Goal: Task Accomplishment & Management: Use online tool/utility

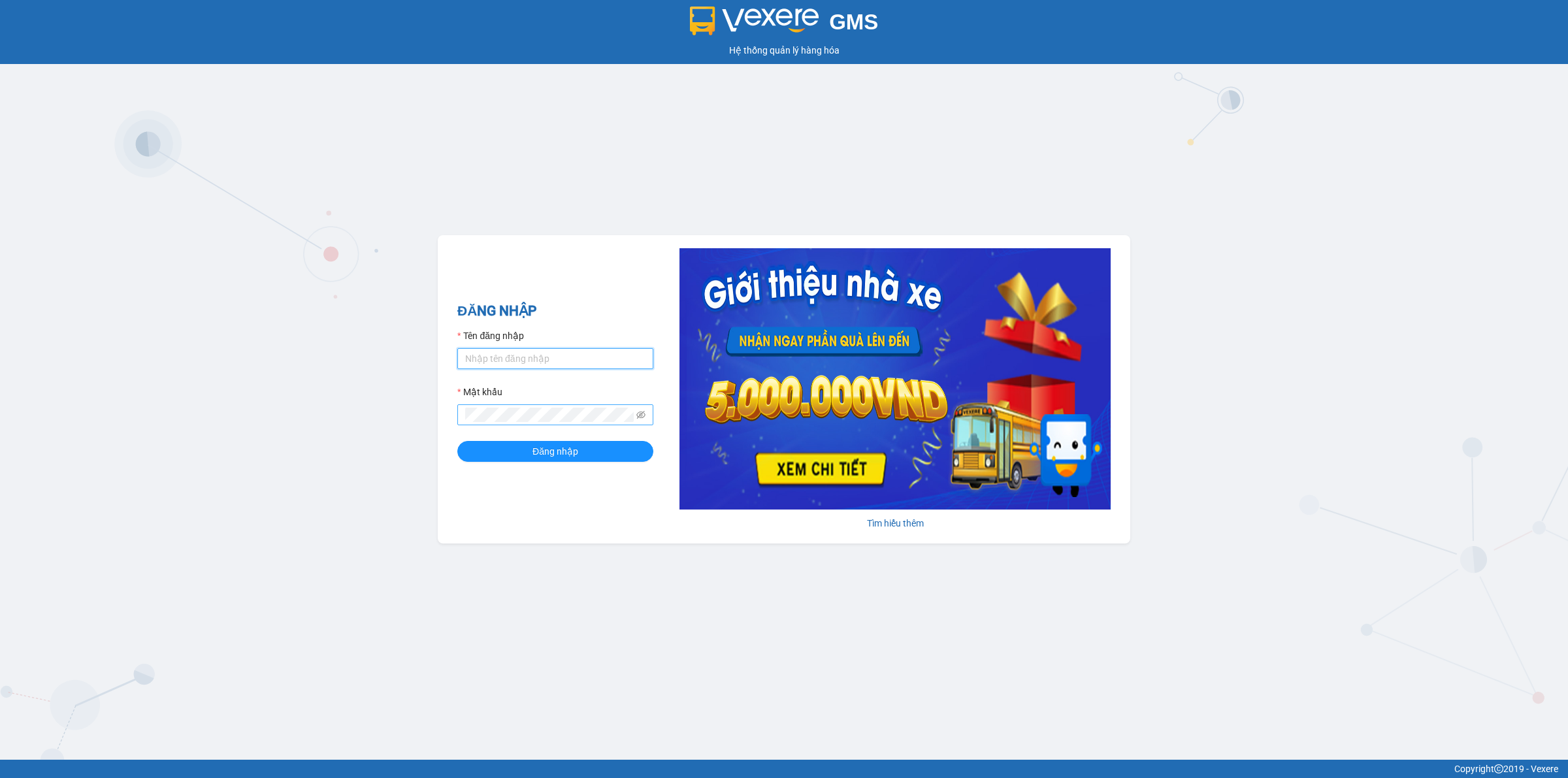
type input "nguyenducanhnhanhang.longhoan"
click at [574, 449] on span "Đăng nhập" at bounding box center [555, 451] width 46 height 14
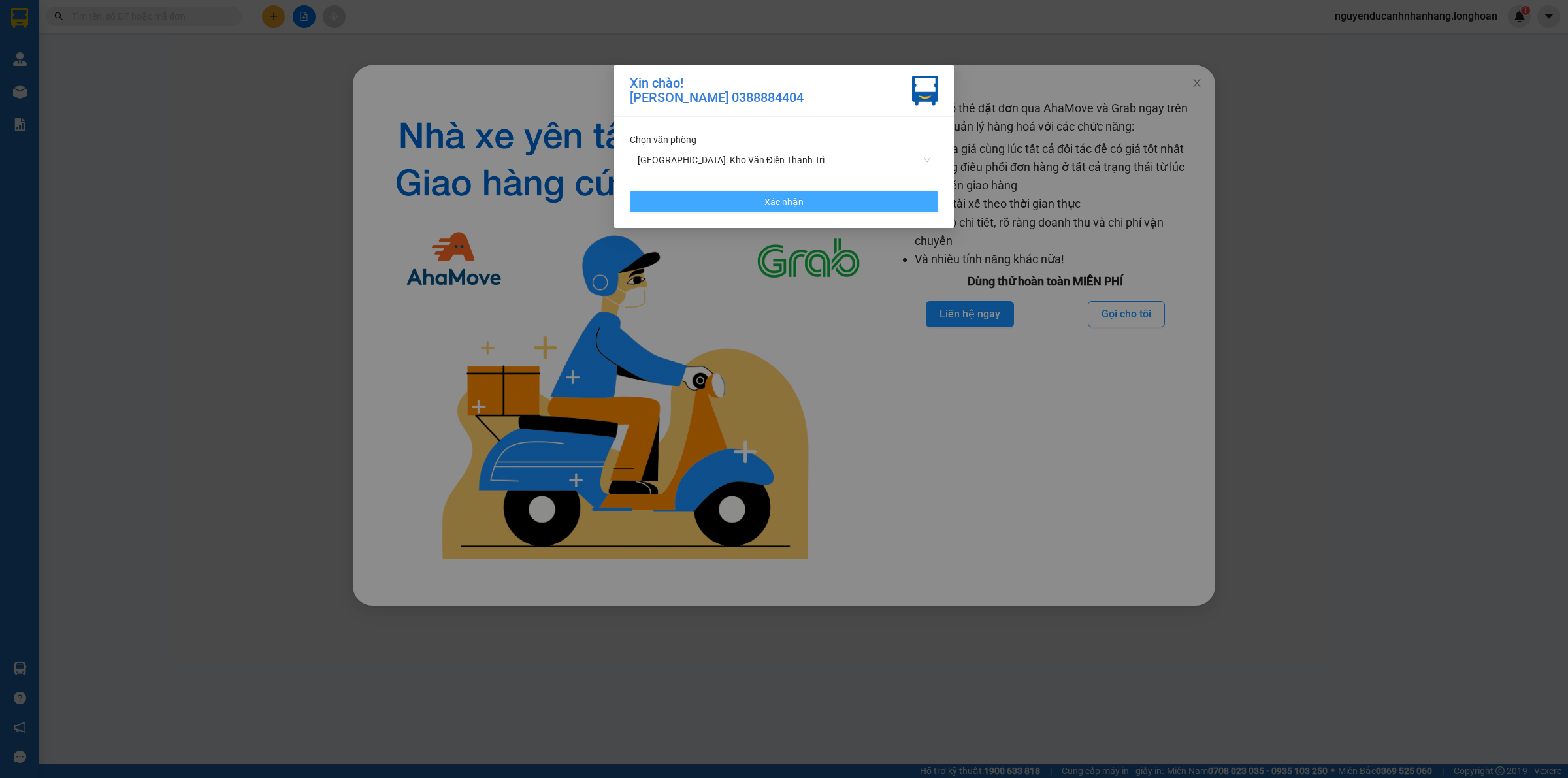
click at [769, 201] on span "Xác nhận" at bounding box center [784, 201] width 39 height 14
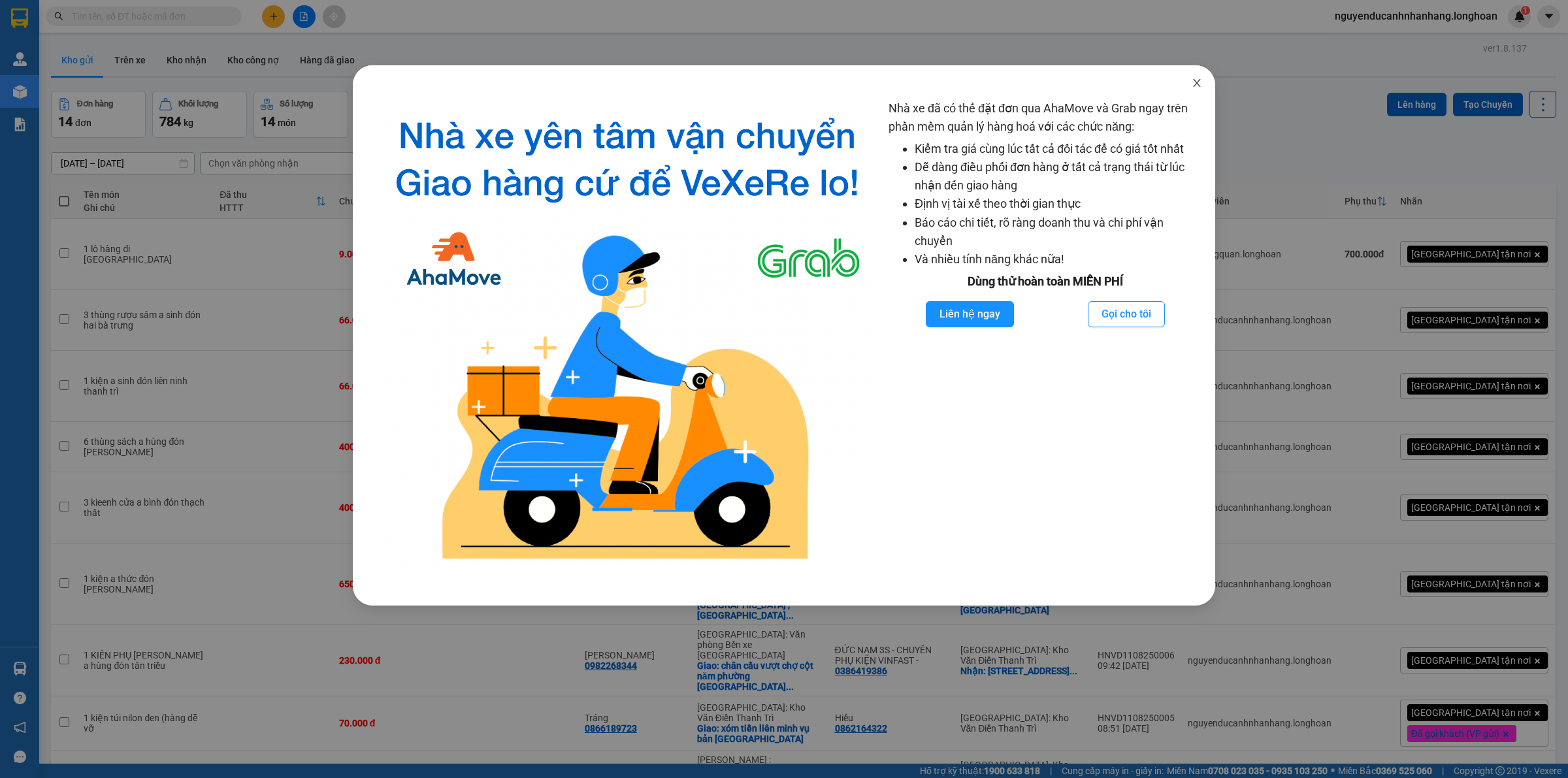
click at [1196, 80] on icon "close" at bounding box center [1196, 83] width 11 height 11
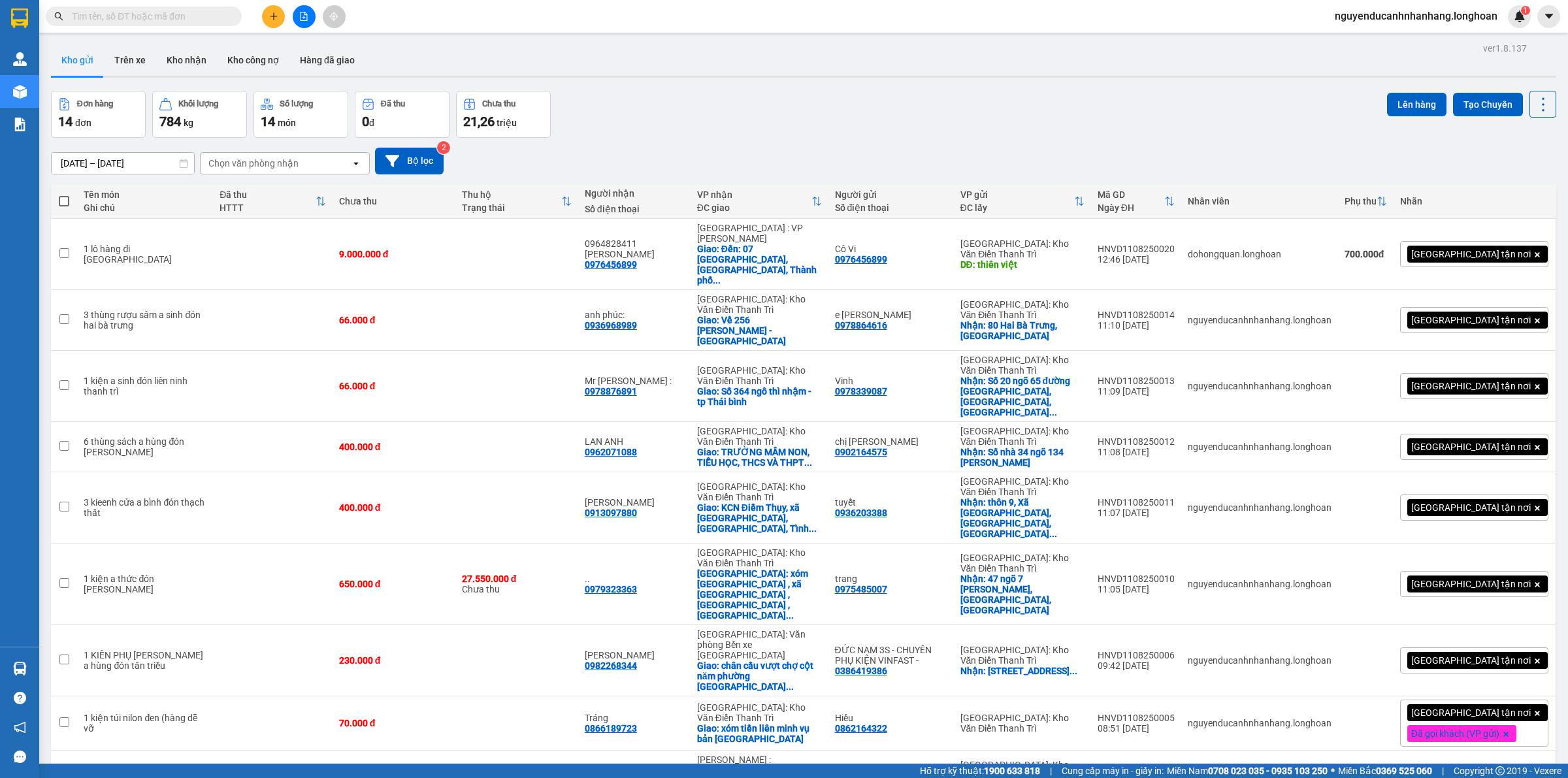
click at [131, 12] on input "text" at bounding box center [149, 16] width 154 height 14
click at [147, 22] on input "text" at bounding box center [149, 16] width 154 height 14
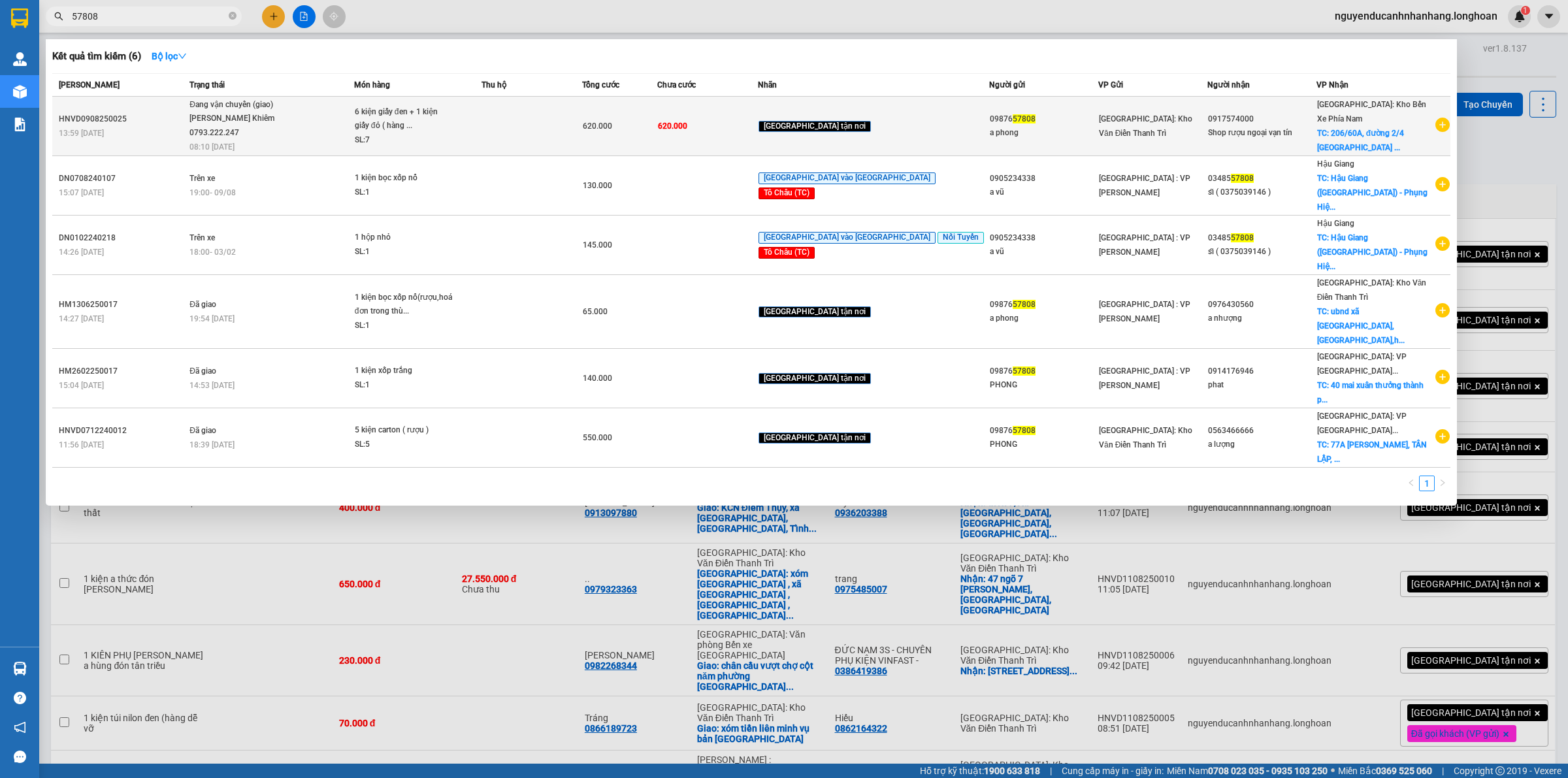
type input "57808"
click at [657, 134] on td "620.000" at bounding box center [620, 126] width 75 height 59
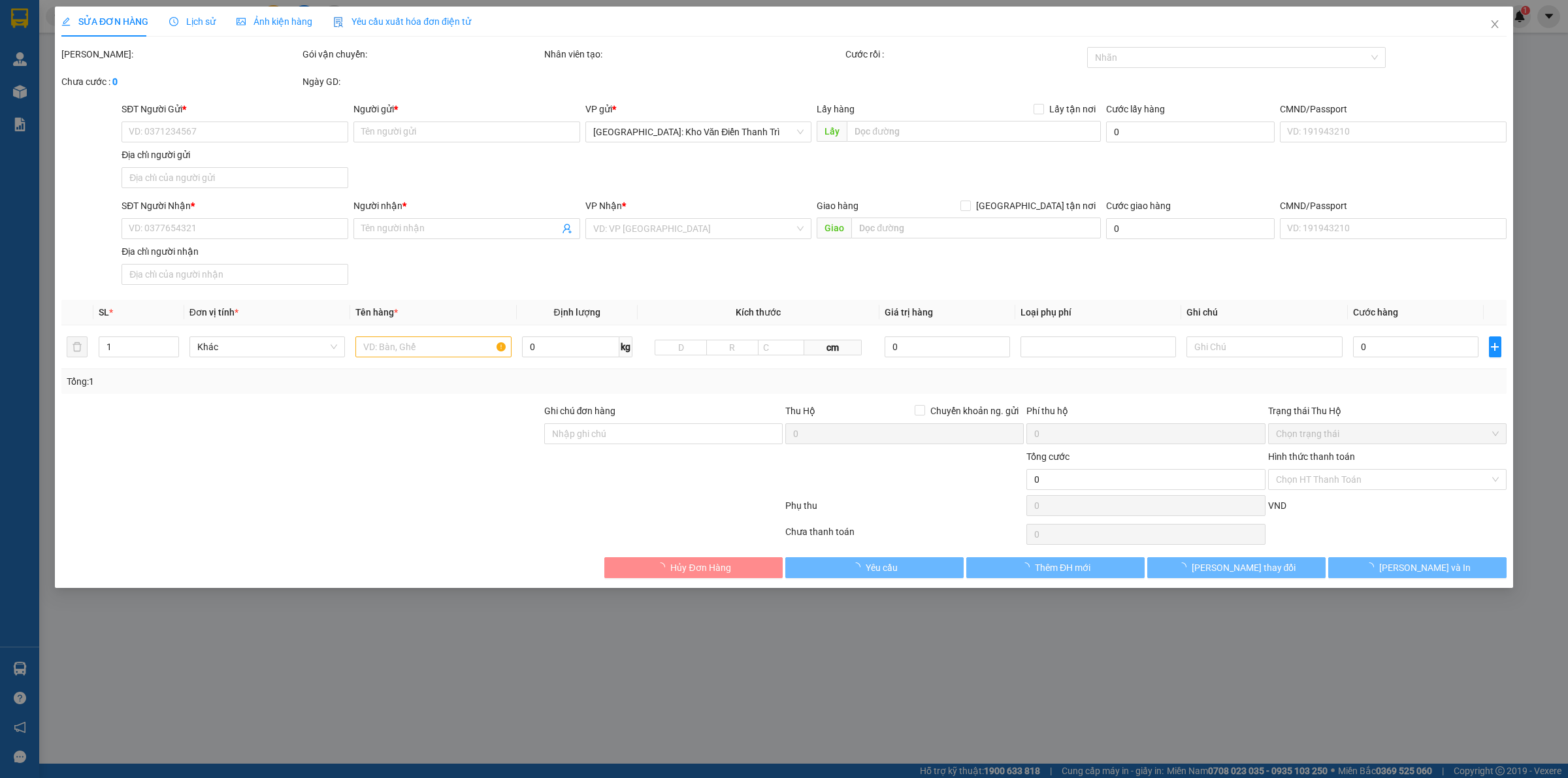
type input "0987657808"
type input "a phong"
type input "0917574000"
type input "Shop rượu ngoại vạn tín"
checkbox input "true"
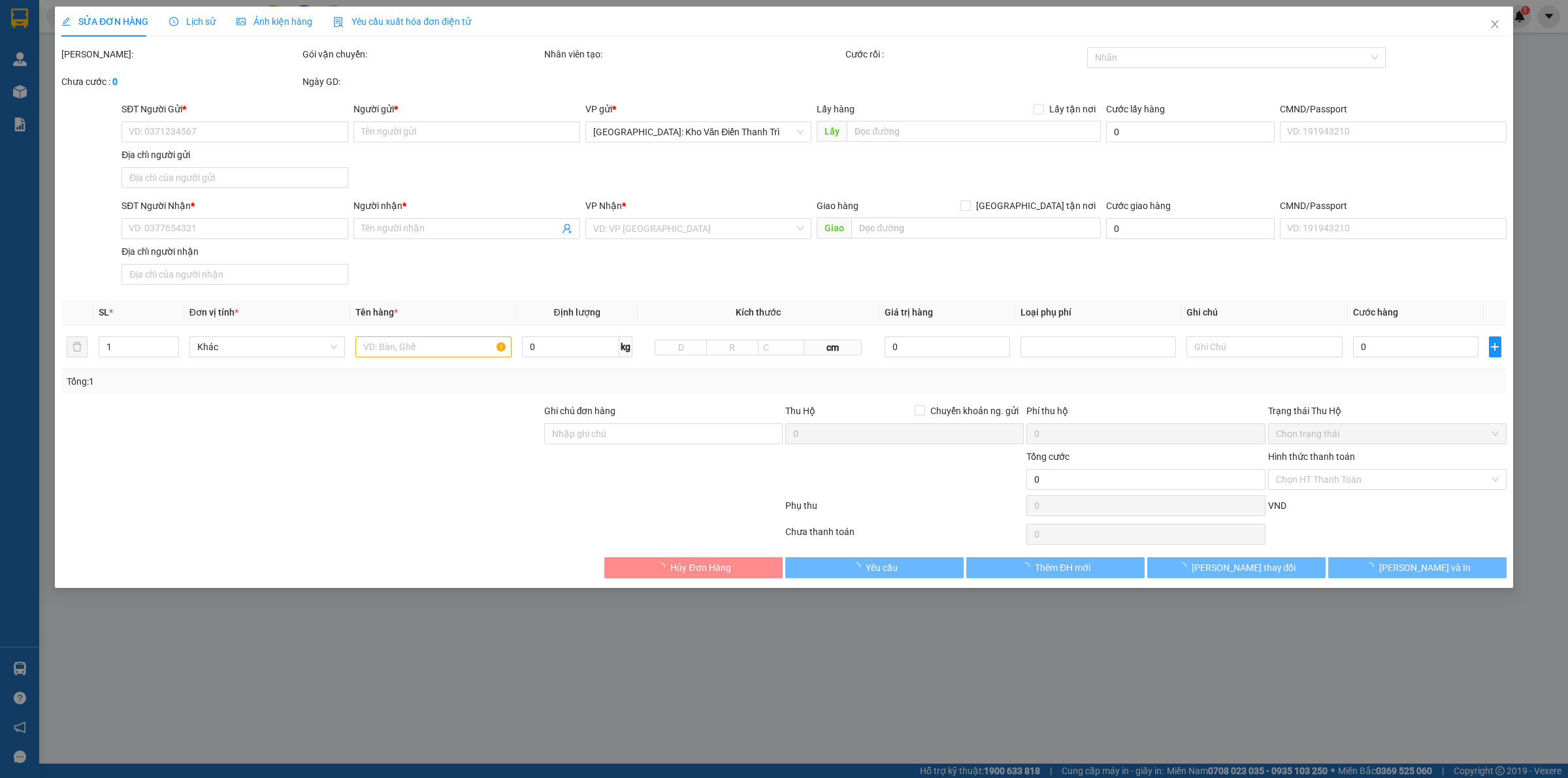
type input "206/60A, đường 2/4 Tp nha trang"
type input "620.000"
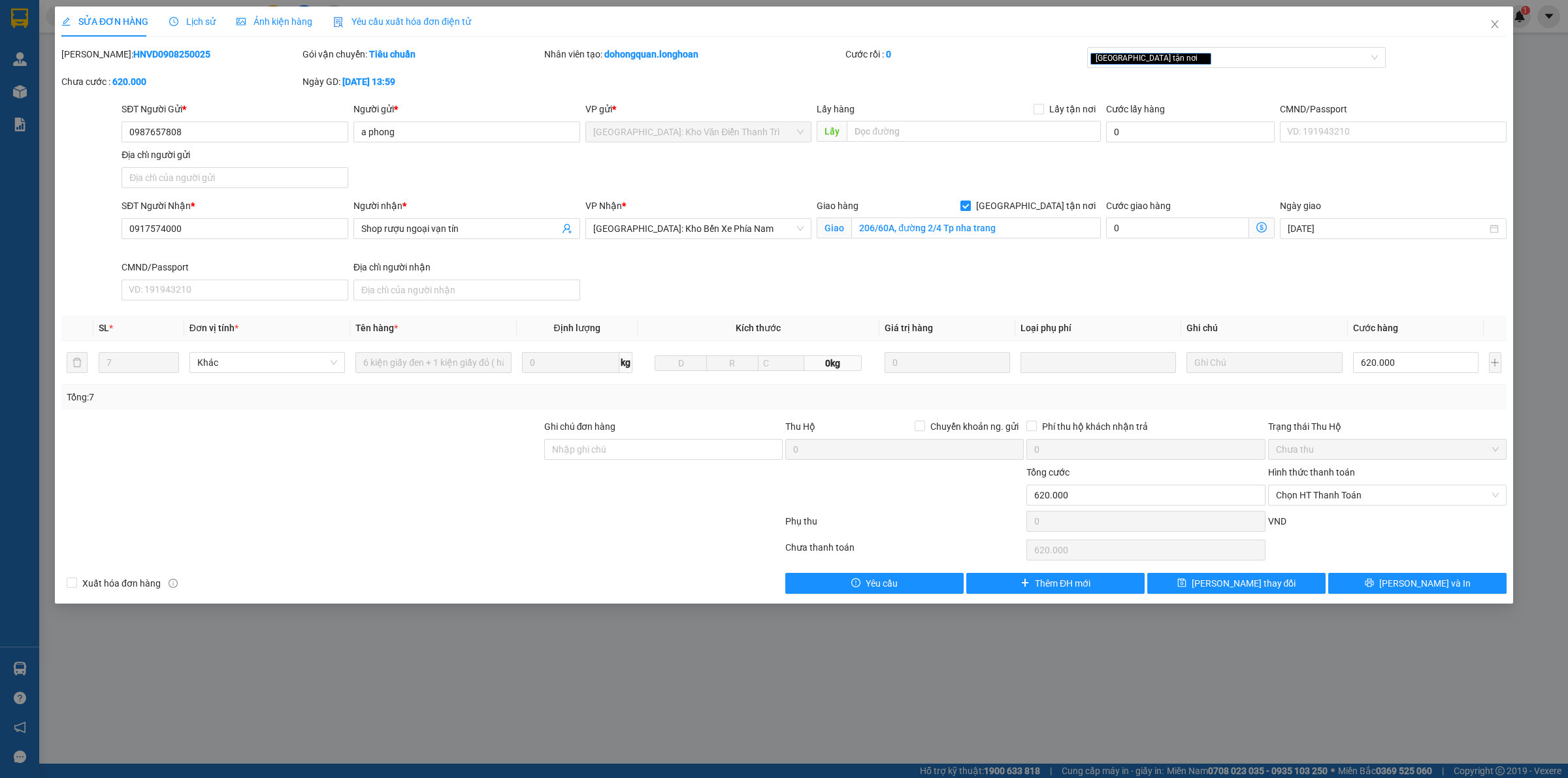
click at [693, 426] on div "Ghi chú đơn hàng" at bounding box center [664, 428] width 239 height 19
click at [657, 484] on div at bounding box center [663, 488] width 241 height 46
click at [171, 28] on div "Lịch sử" at bounding box center [193, 21] width 47 height 14
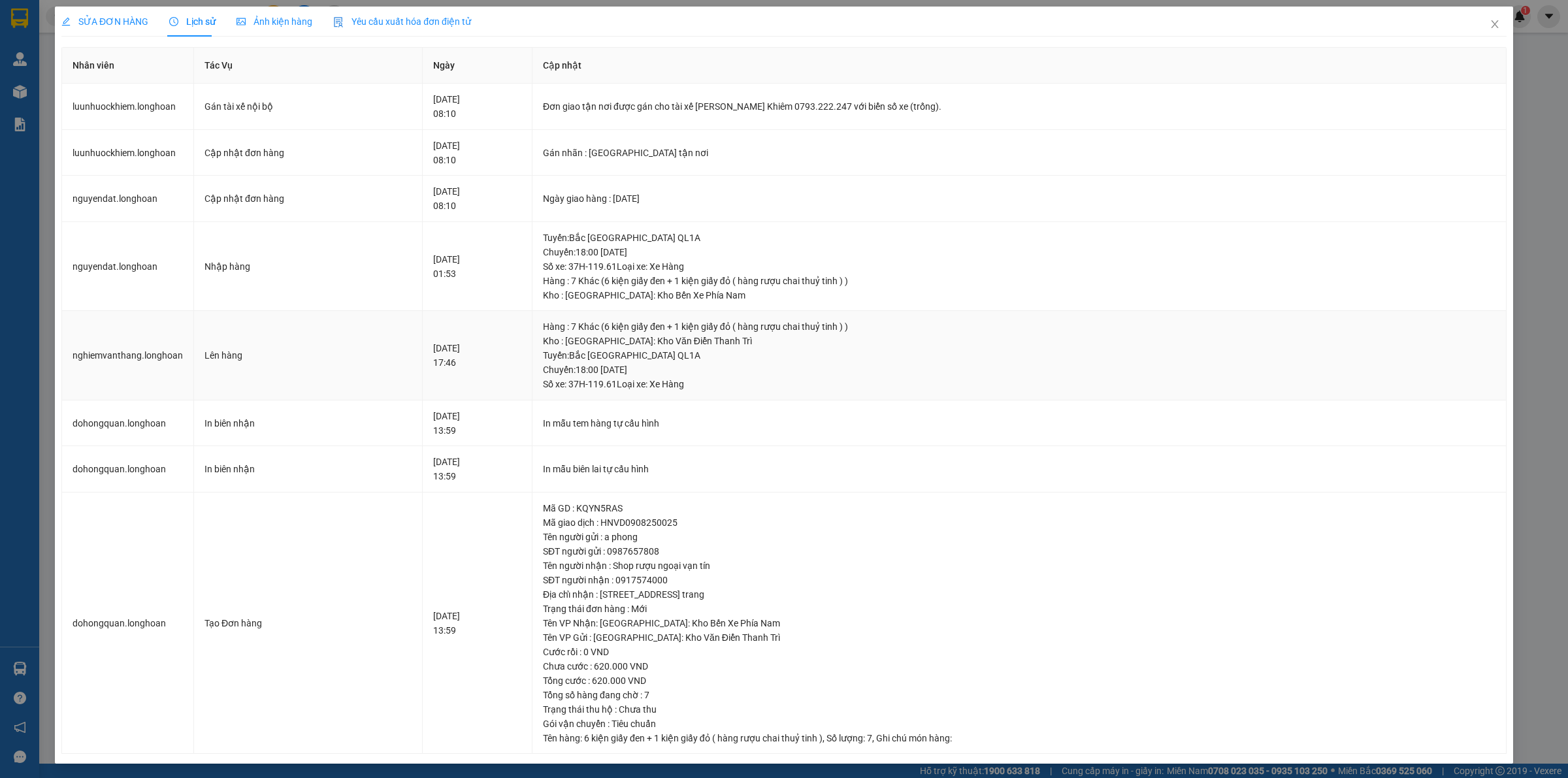
click at [773, 330] on div "Hàng : 7 Khác (6 kiện giấy đen + 1 kiện giấy đỏ ( hàng rượu chai thuỷ tinh ) )" at bounding box center [1019, 326] width 953 height 14
click at [746, 275] on div "Hàng : 7 Khác (6 kiện giấy đen + 1 kiện giấy đỏ ( hàng rượu chai thuỷ tinh ) )" at bounding box center [1019, 280] width 953 height 14
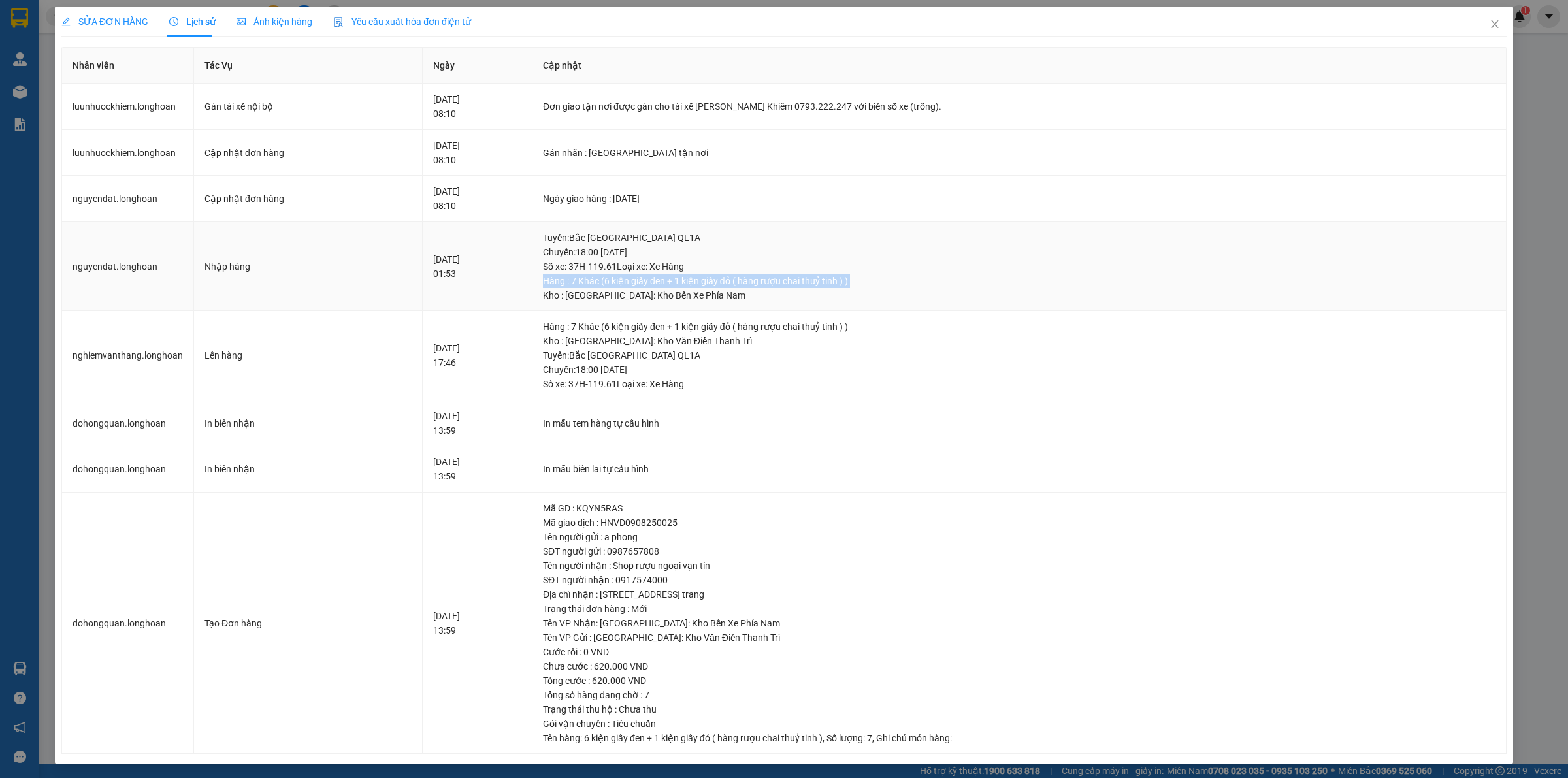
click at [746, 275] on div "Hàng : 7 Khác (6 kiện giấy đen + 1 kiện giấy đỏ ( hàng rượu chai thuỷ tinh ) )" at bounding box center [1019, 280] width 953 height 14
click at [94, 26] on span "SỬA ĐƠN HÀNG" at bounding box center [105, 22] width 87 height 11
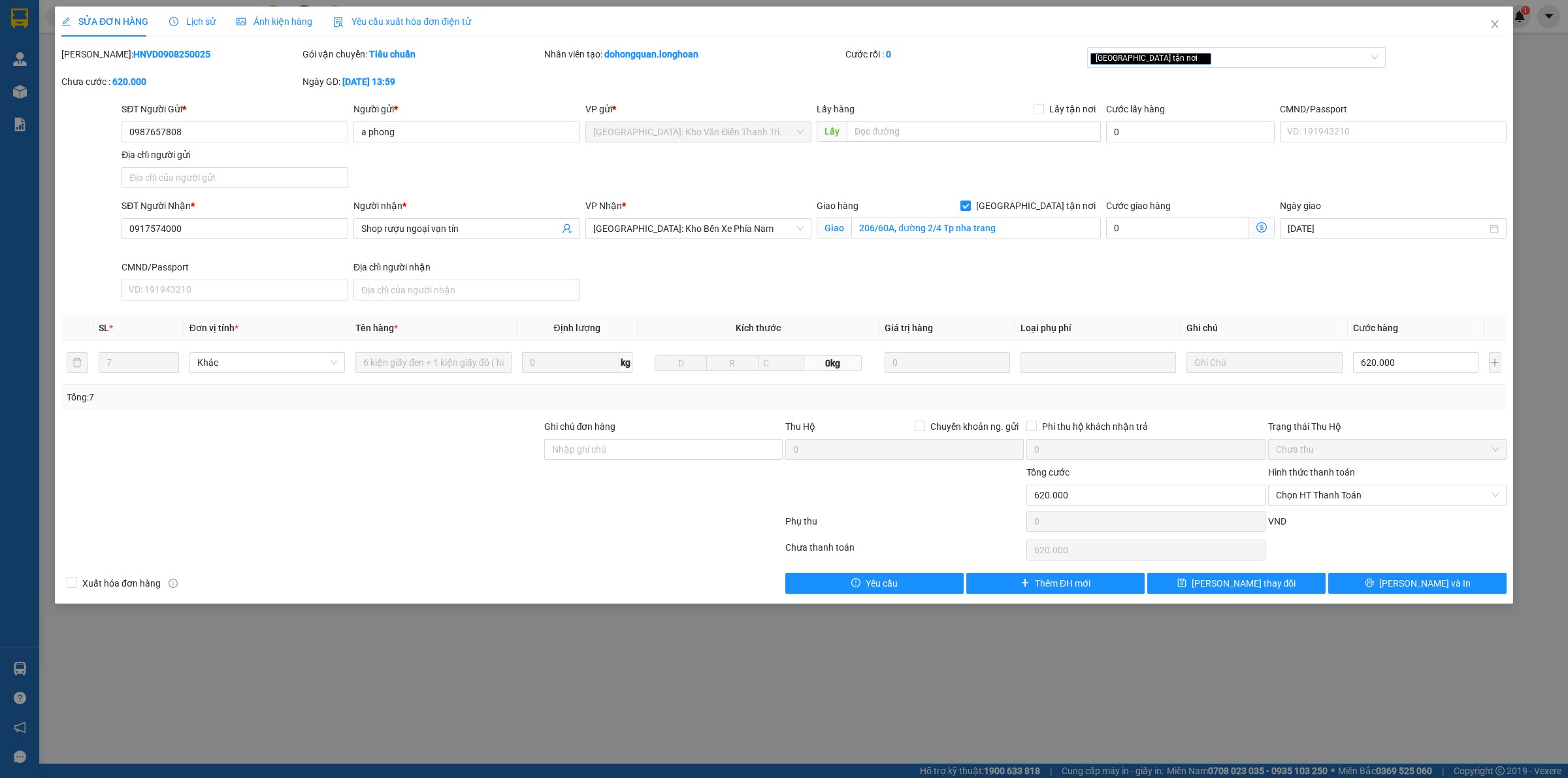
click at [188, 22] on span "Lịch sử" at bounding box center [193, 22] width 47 height 11
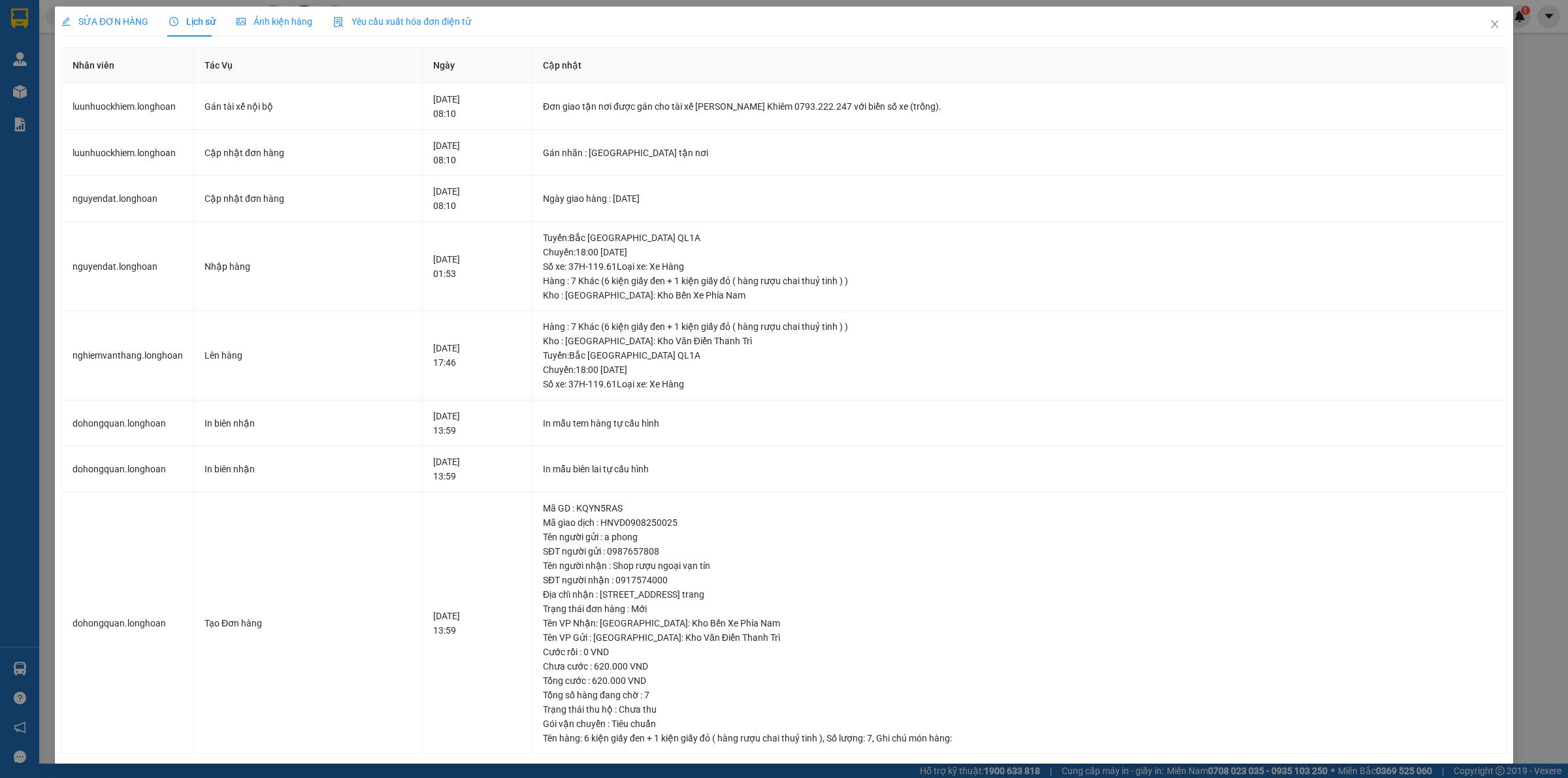
click at [100, 23] on span "SỬA ĐƠN HÀNG" at bounding box center [105, 22] width 87 height 11
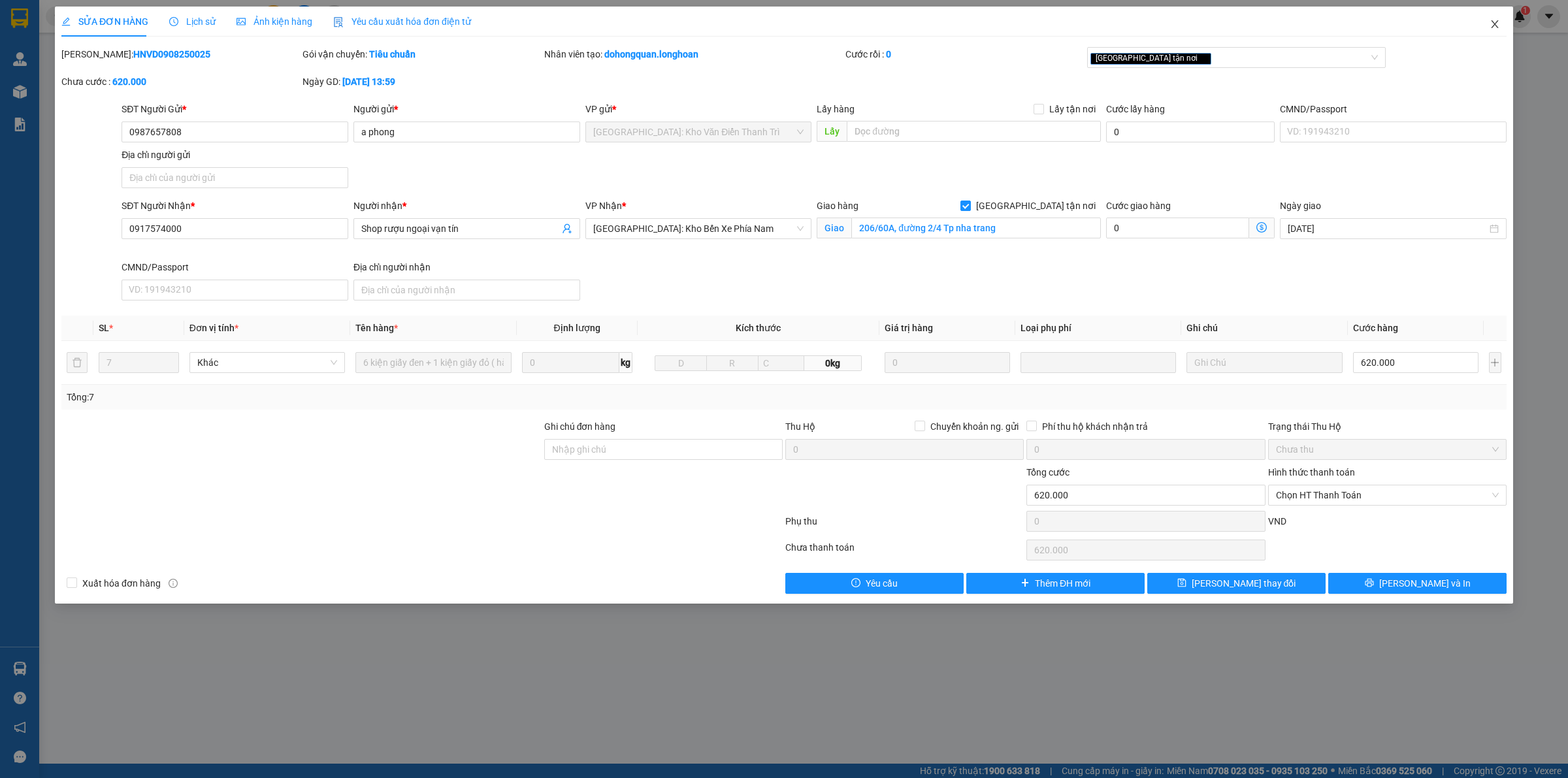
click at [1498, 27] on icon "close" at bounding box center [1495, 24] width 11 height 11
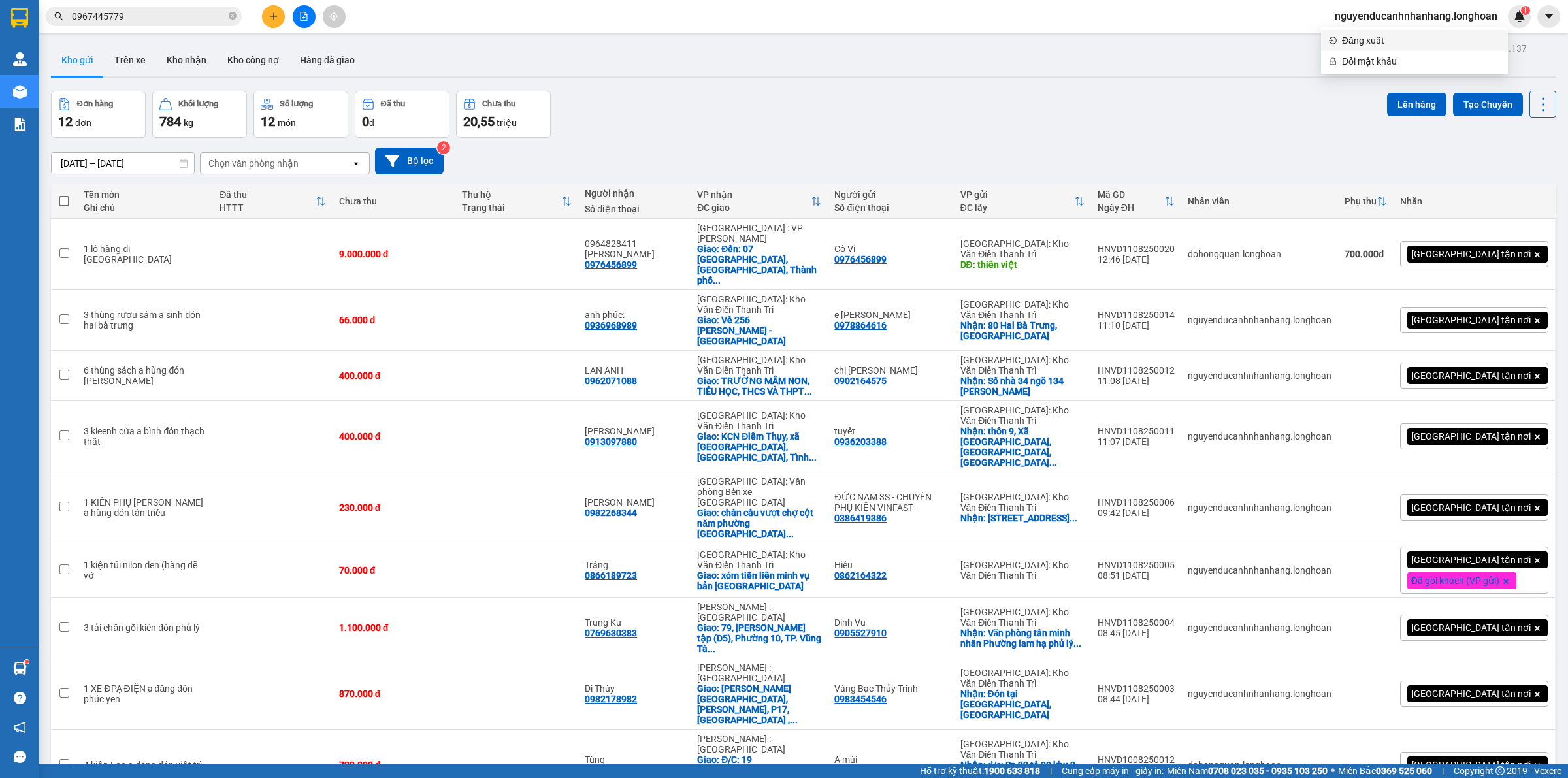
click at [1383, 43] on span "Đăng xuất" at bounding box center [1420, 40] width 158 height 14
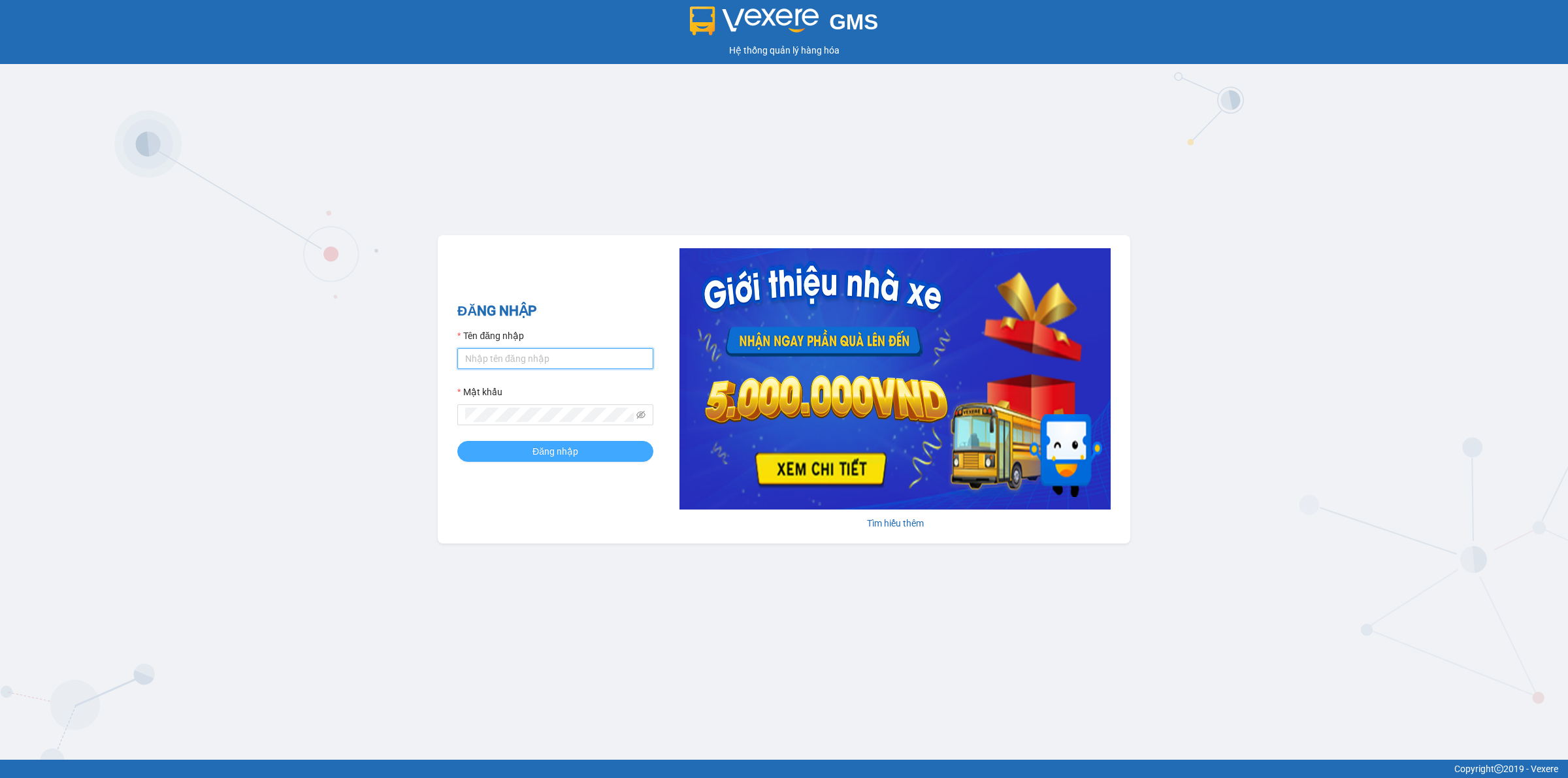
type input "nguyenducanhnhanhang.longhoan"
click at [549, 452] on span "Đăng nhập" at bounding box center [555, 451] width 46 height 14
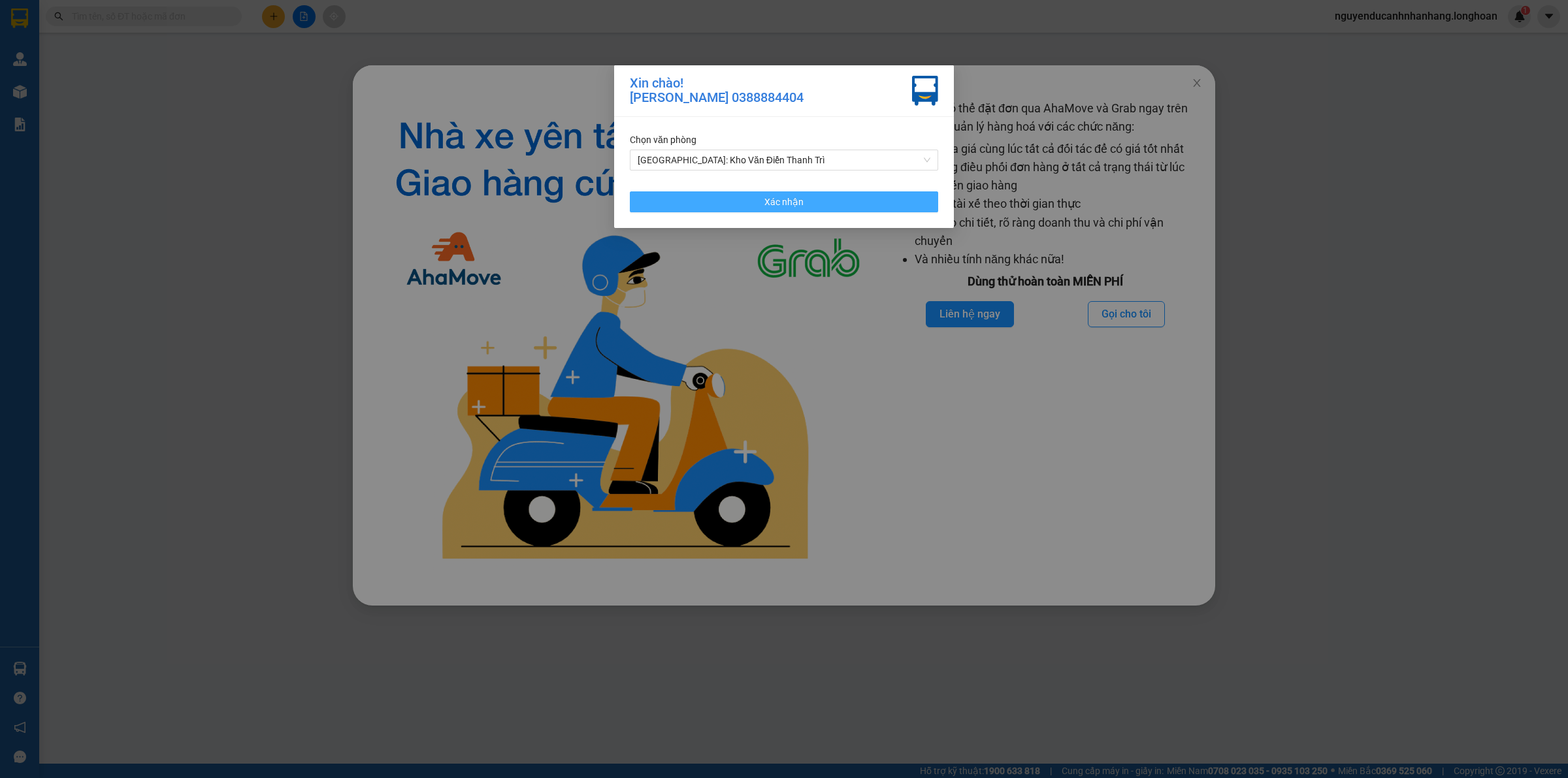
click at [748, 205] on button "Xác nhận" at bounding box center [783, 201] width 308 height 21
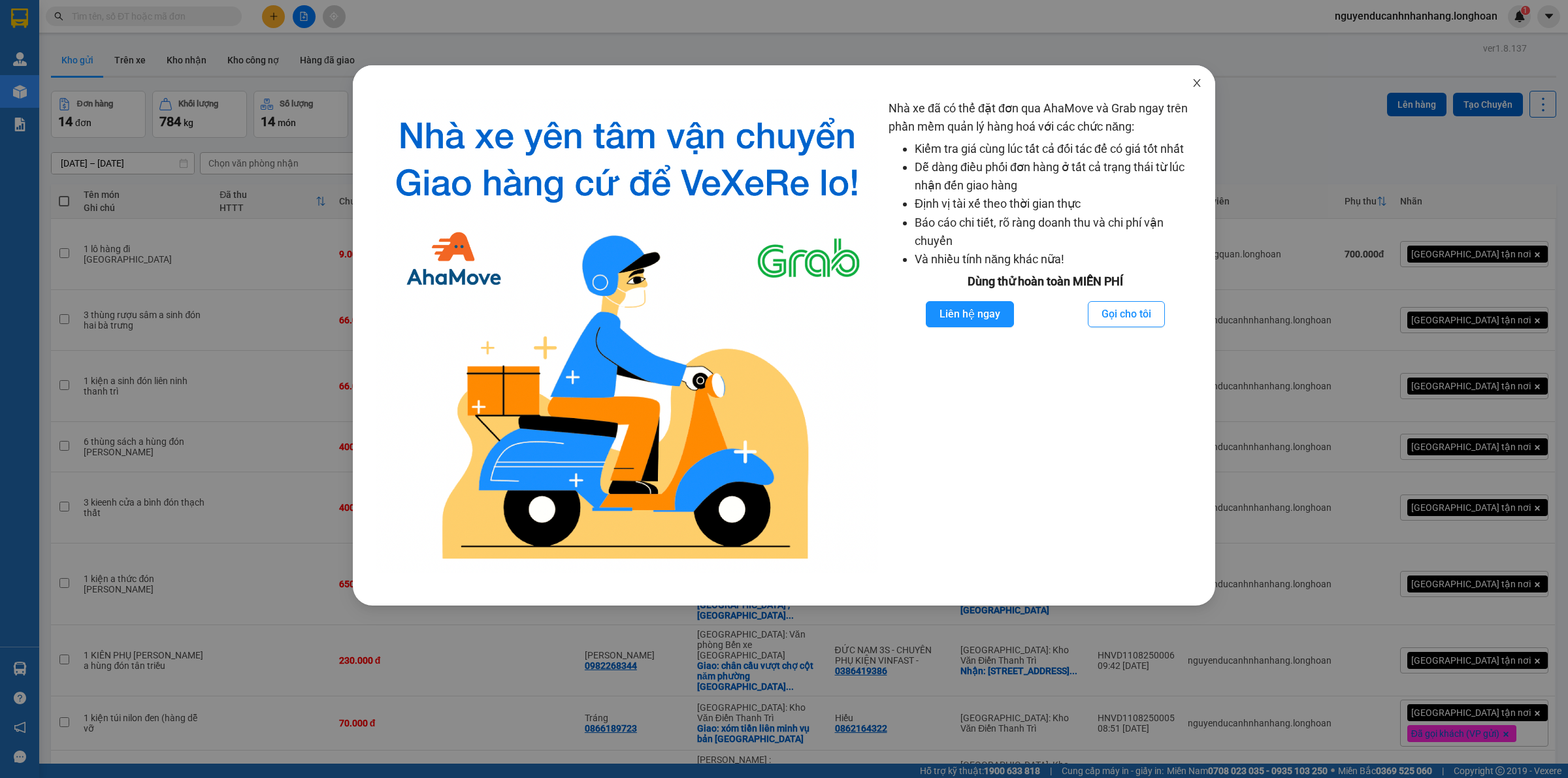
click at [1197, 86] on icon "close" at bounding box center [1196, 83] width 11 height 11
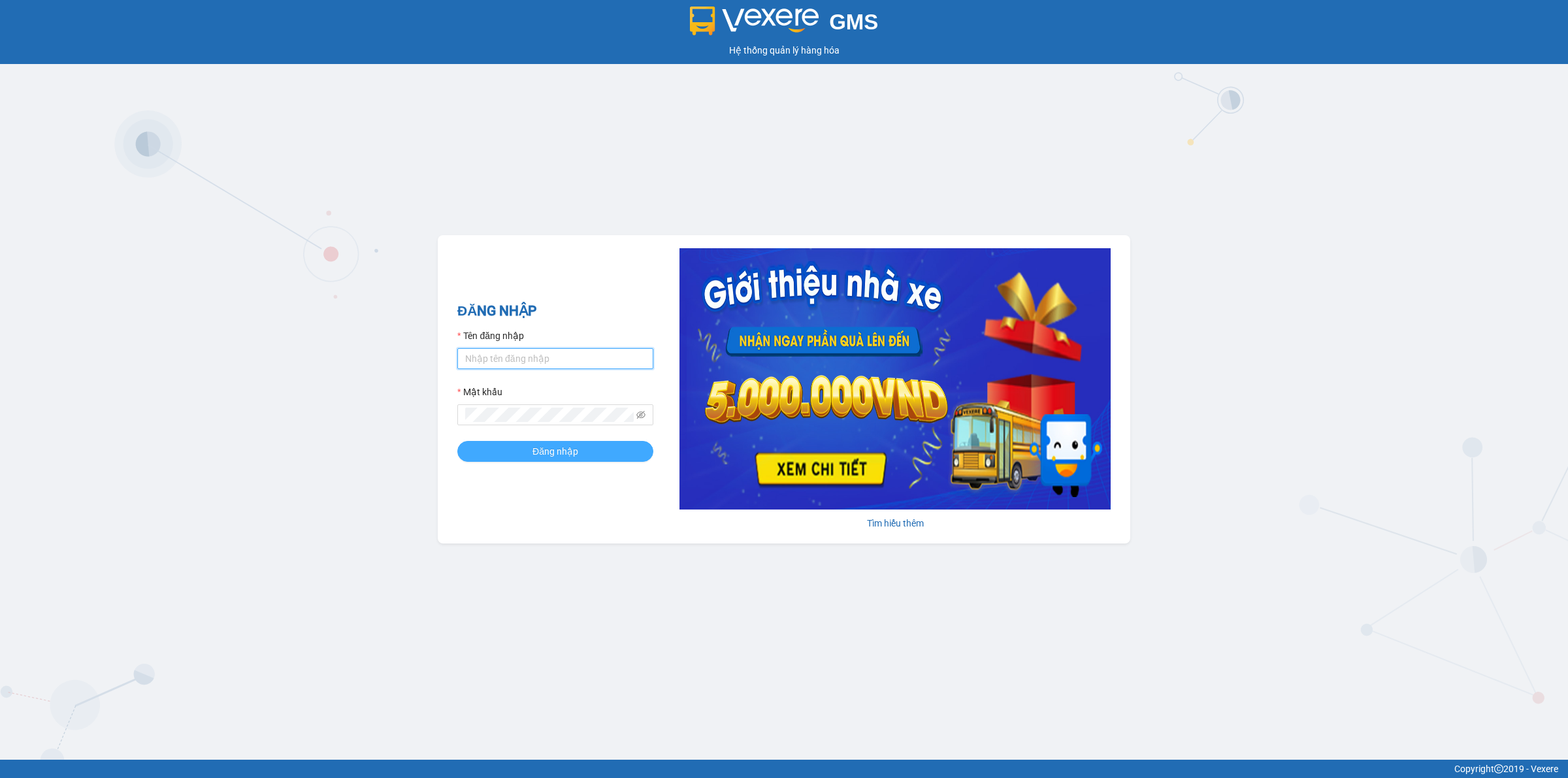
type input "nguyenducanhnhanhang.longhoan"
click at [545, 454] on span "Đăng nhập" at bounding box center [555, 451] width 46 height 14
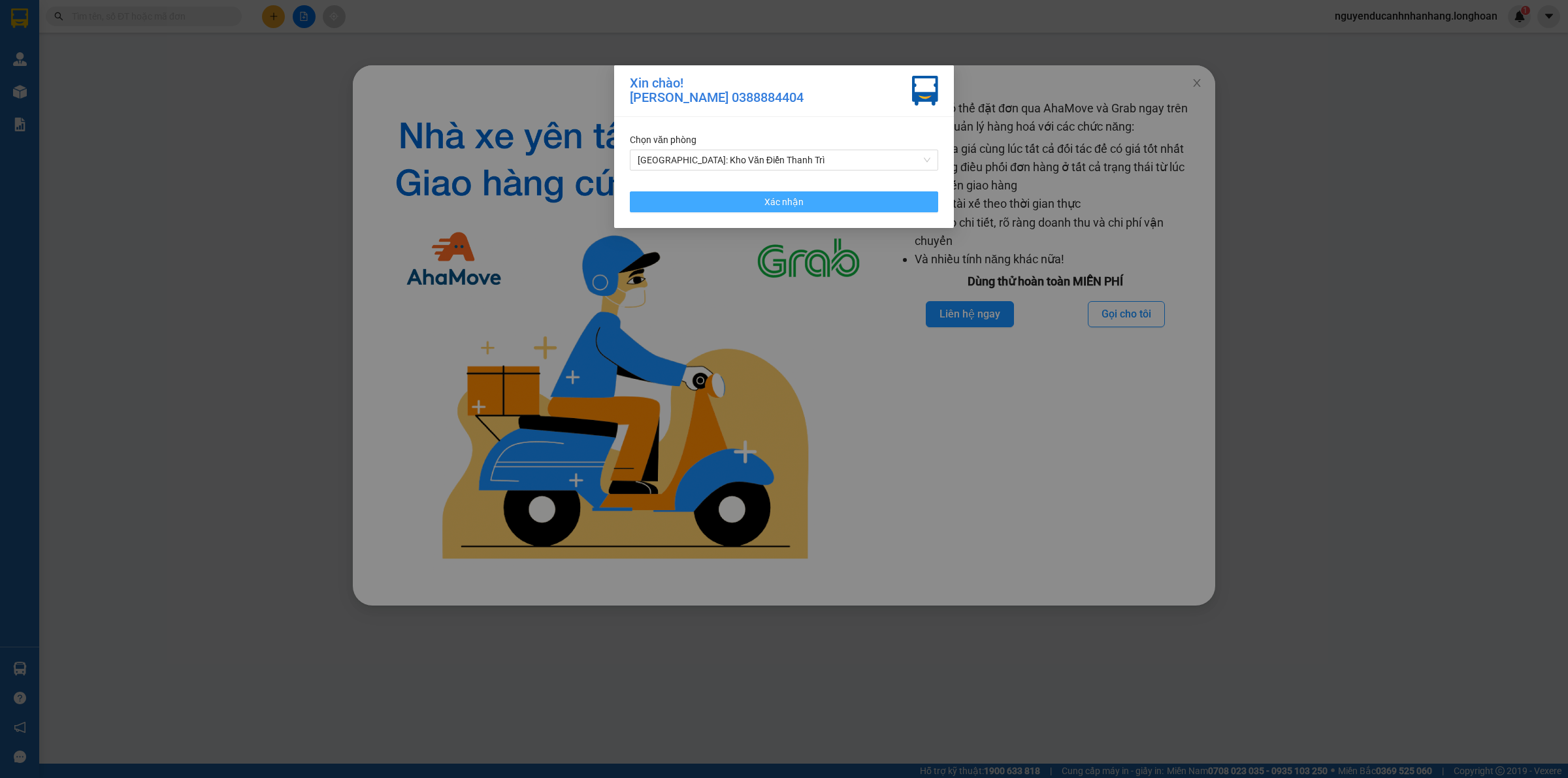
click at [784, 197] on span "Xác nhận" at bounding box center [784, 201] width 39 height 14
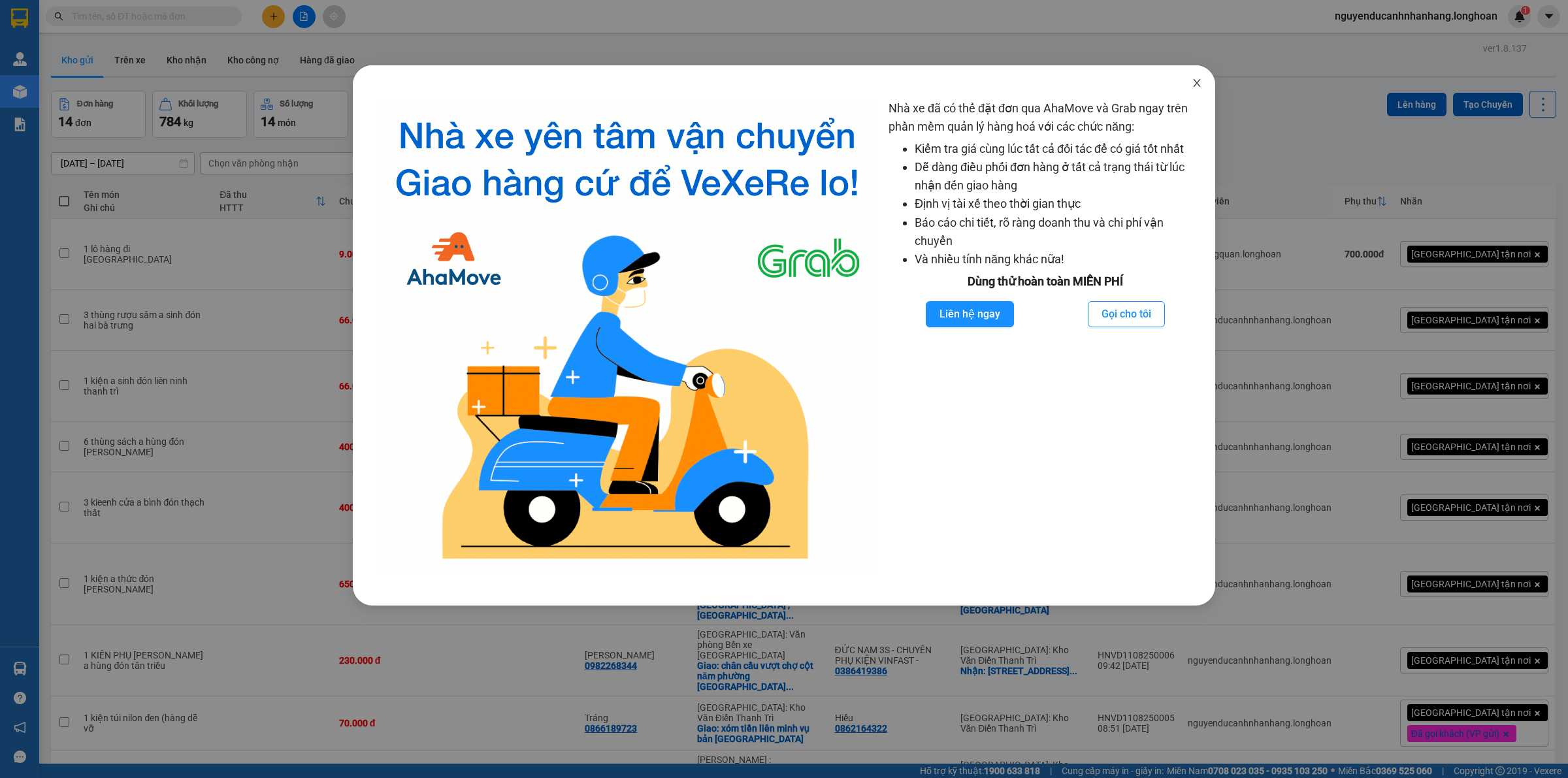
click at [1196, 85] on icon "close" at bounding box center [1196, 83] width 8 height 8
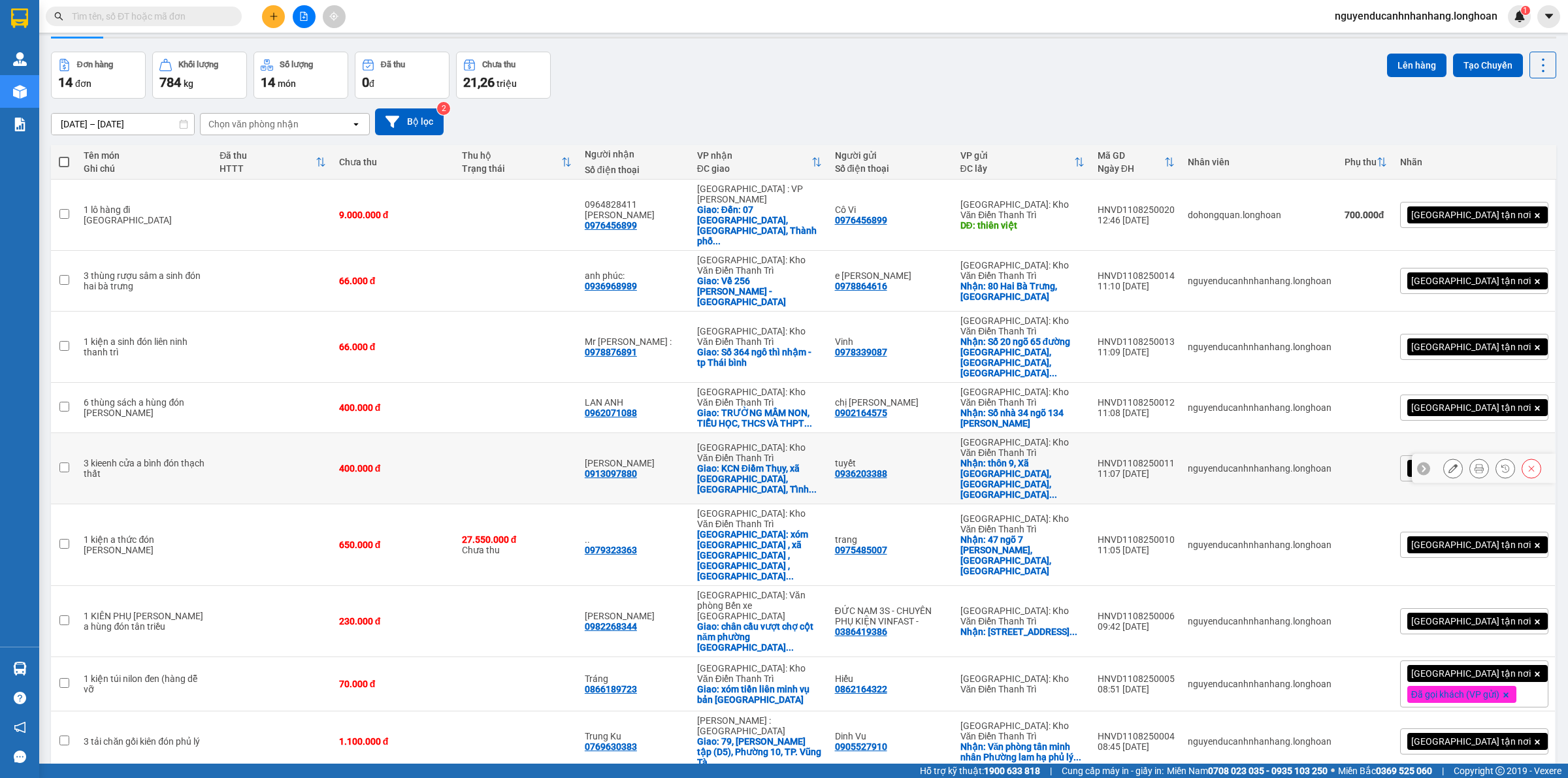
scroll to position [60, 0]
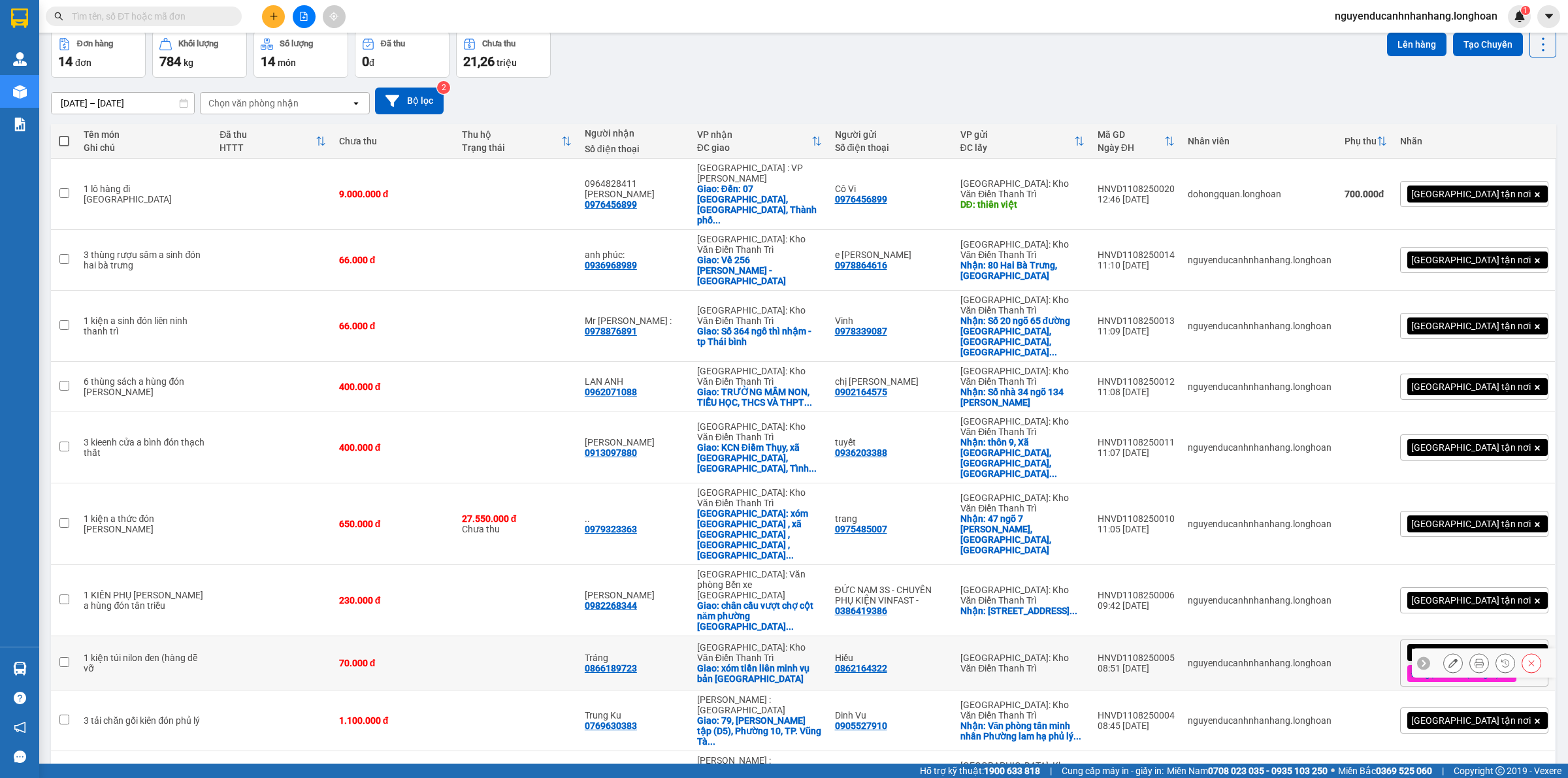
click at [1470, 652] on button at bounding box center [1479, 663] width 18 height 23
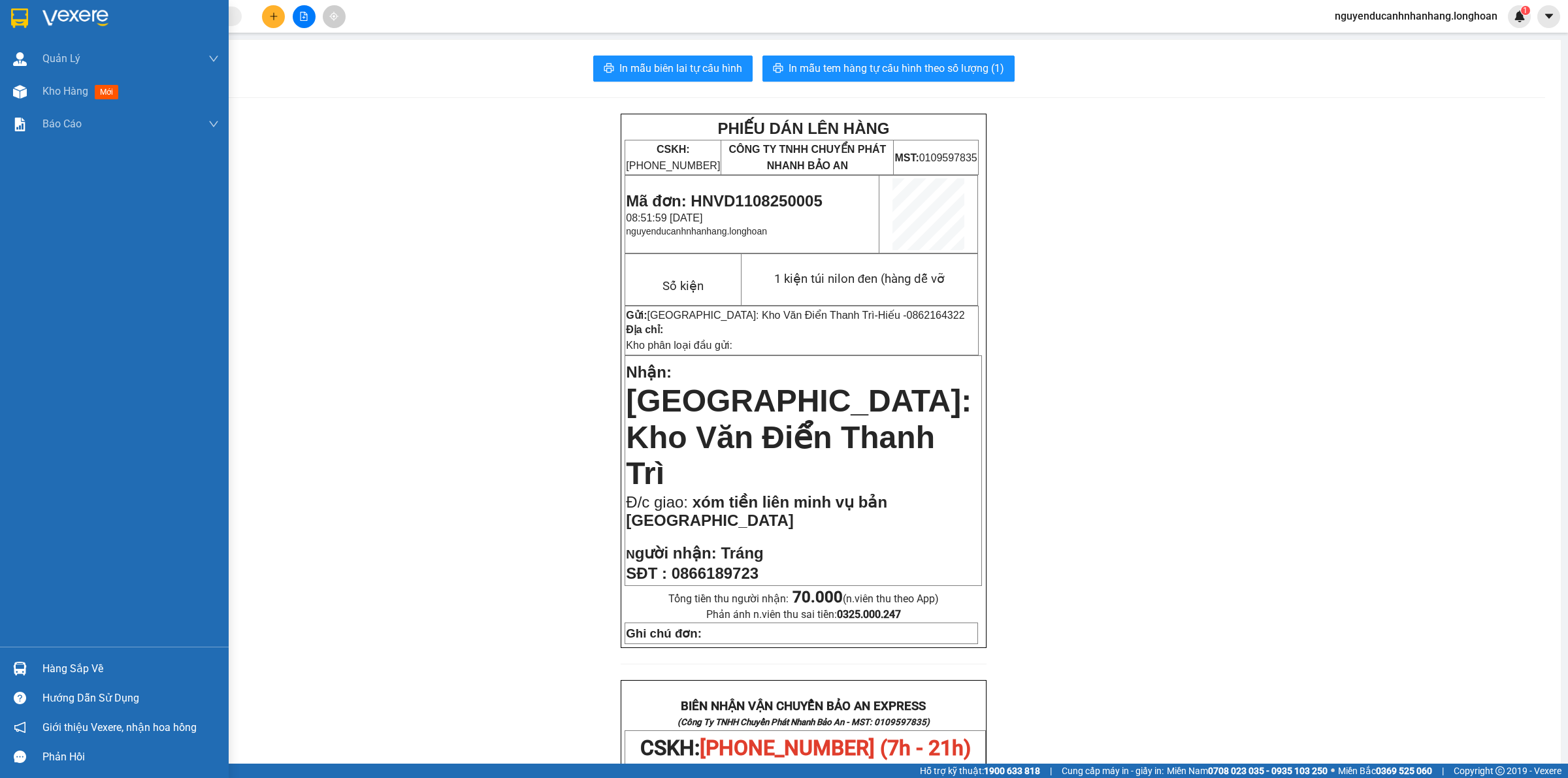
click at [29, 28] on div at bounding box center [19, 18] width 23 height 23
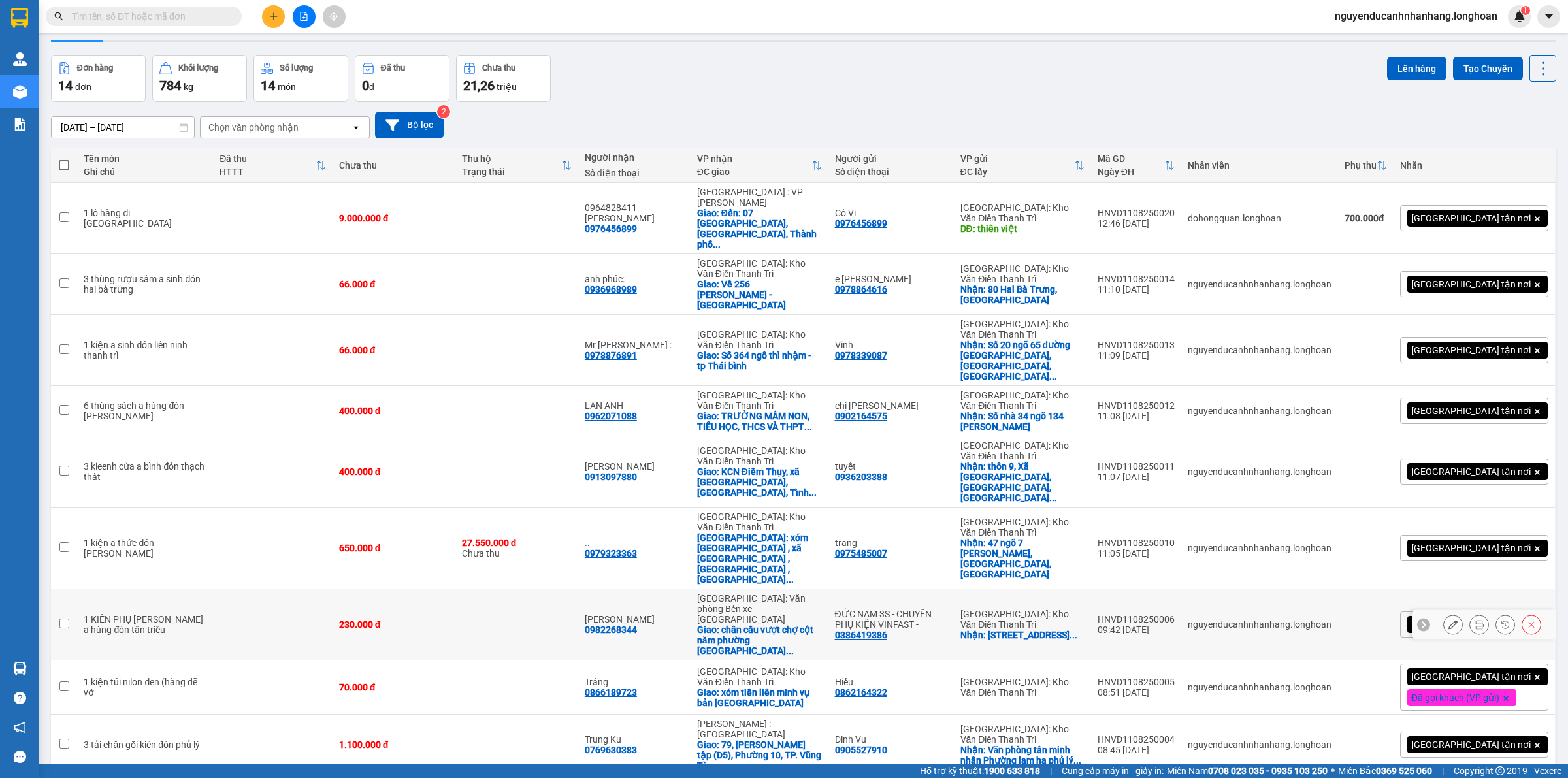
scroll to position [60, 0]
